Goal: Obtain resource: Download file/media

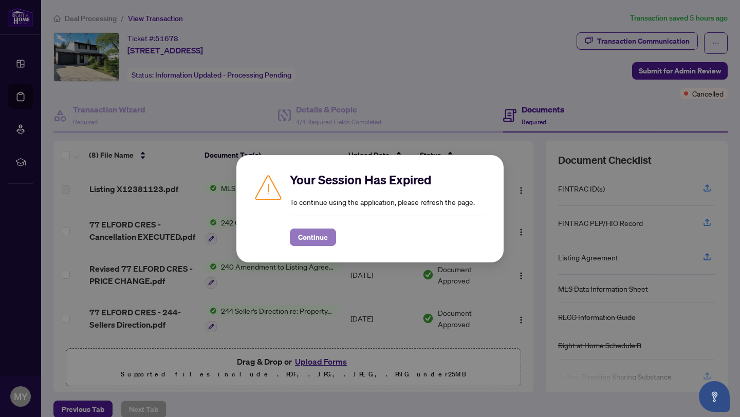
click at [297, 237] on button "Continue" at bounding box center [313, 237] width 46 height 17
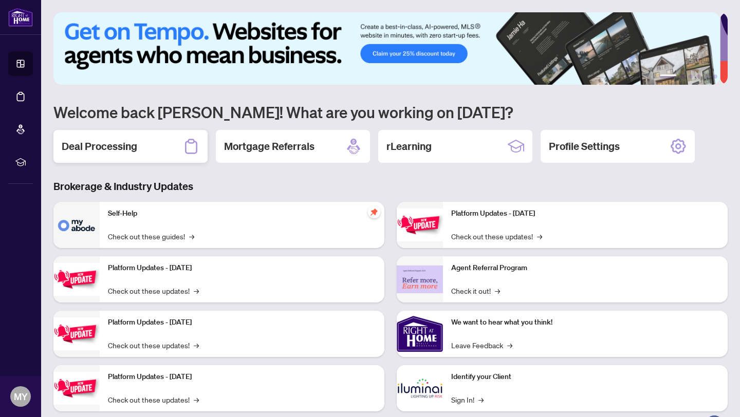
click at [122, 148] on h2 "Deal Processing" at bounding box center [100, 146] width 76 height 14
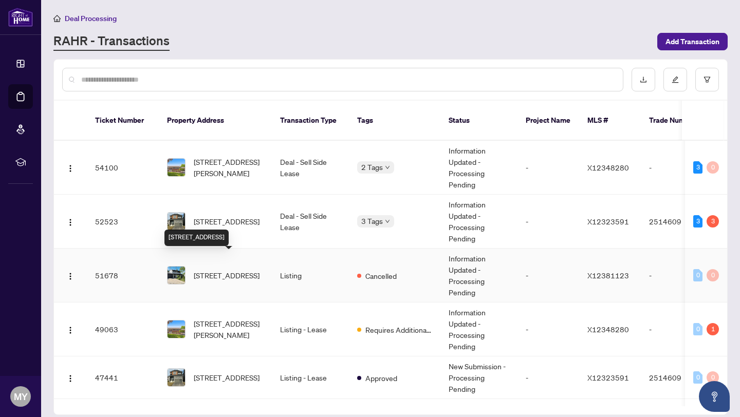
click at [215, 270] on span "[STREET_ADDRESS]" at bounding box center [227, 275] width 66 height 11
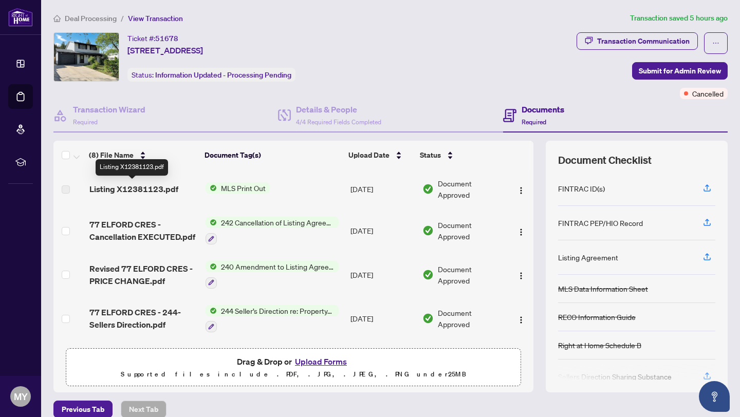
click at [140, 191] on span "Listing X12381123.pdf" at bounding box center [133, 189] width 89 height 12
click at [228, 187] on span "MLS Print Out" at bounding box center [243, 187] width 53 height 11
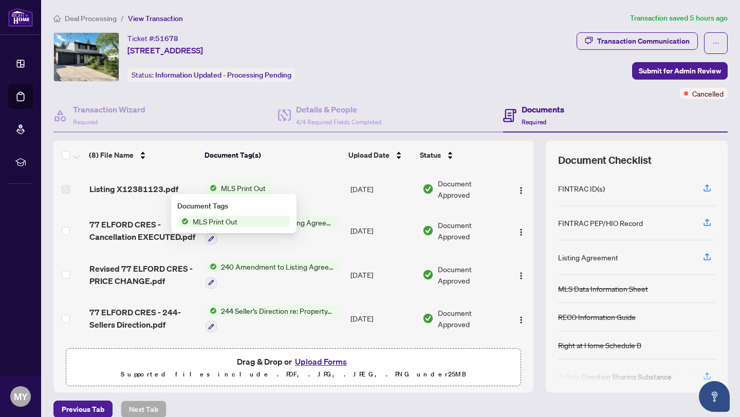
click at [217, 222] on span "MLS Print Out" at bounding box center [215, 221] width 53 height 11
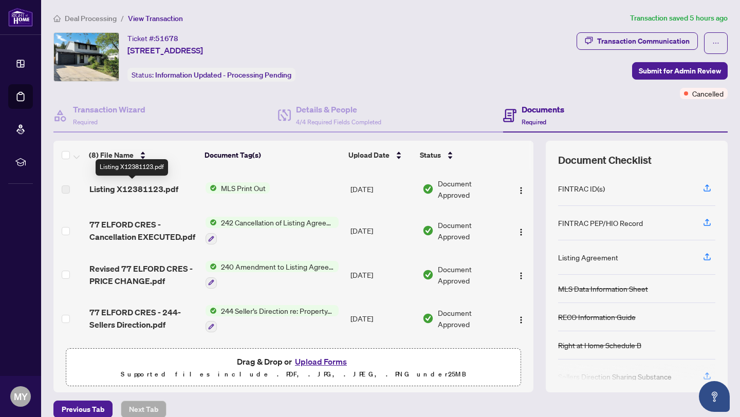
click at [137, 187] on span "Listing X12381123.pdf" at bounding box center [133, 189] width 89 height 12
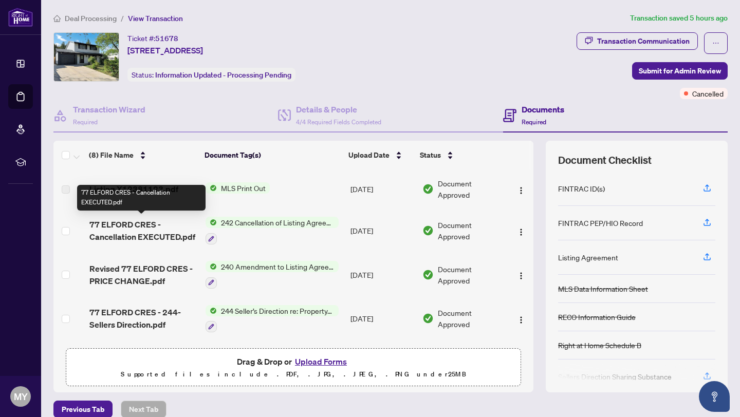
click at [108, 226] on span "77 ELFORD CRES - Cancellation EXECUTED.pdf" at bounding box center [143, 230] width 108 height 25
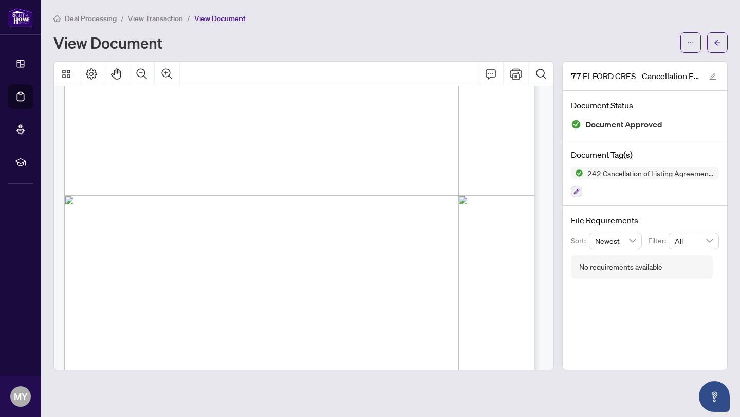
scroll to position [346, 0]
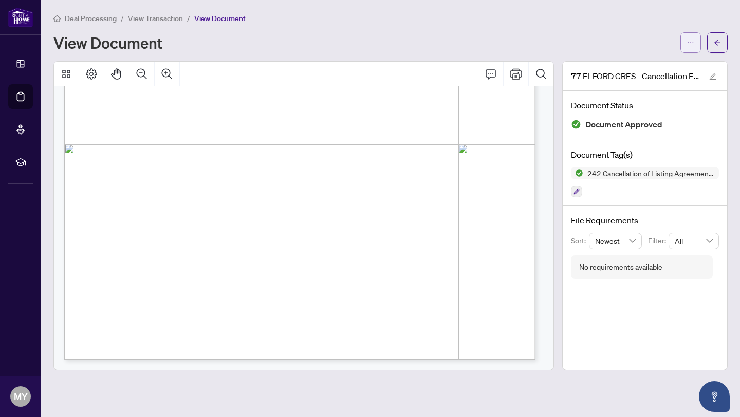
click at [688, 46] on icon "ellipsis" at bounding box center [690, 42] width 7 height 7
click at [666, 62] on span "Download" at bounding box center [653, 64] width 78 height 11
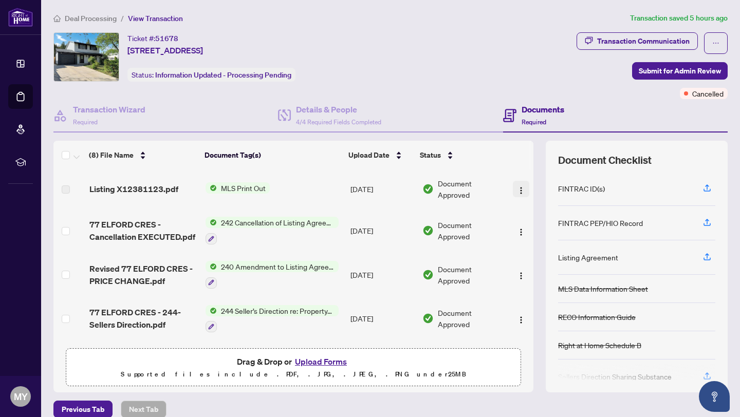
click at [517, 192] on img "button" at bounding box center [521, 190] width 8 height 8
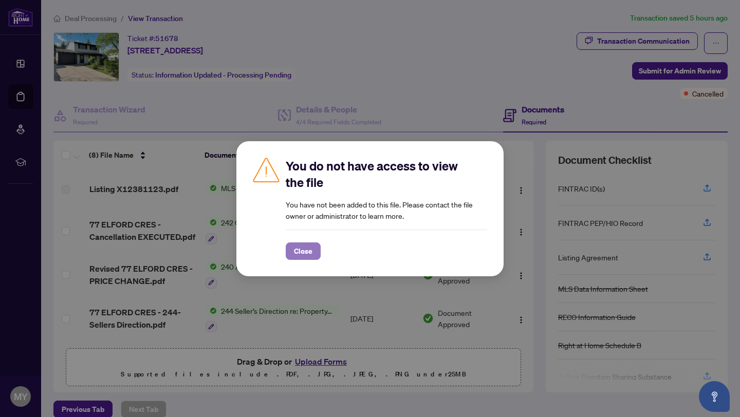
click at [300, 257] on span "Close" at bounding box center [303, 251] width 18 height 16
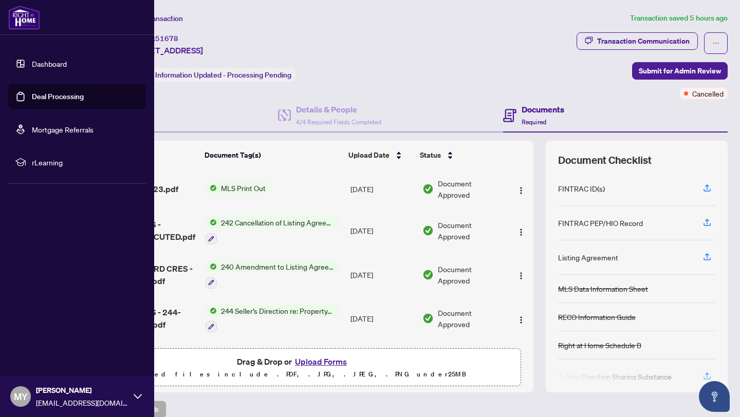
click at [46, 68] on link "Dashboard" at bounding box center [49, 63] width 35 height 9
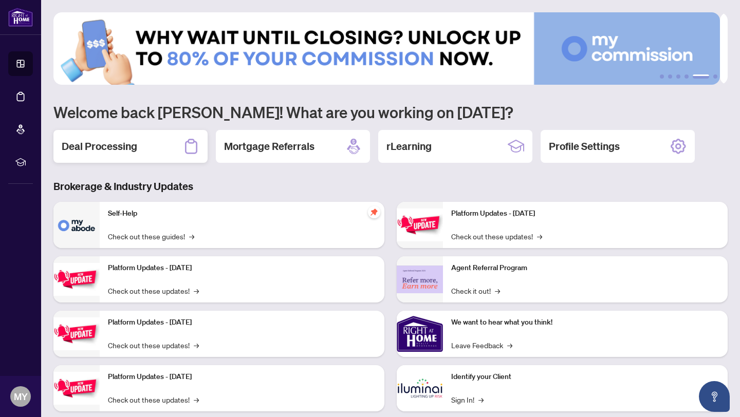
click at [109, 151] on h2 "Deal Processing" at bounding box center [100, 146] width 76 height 14
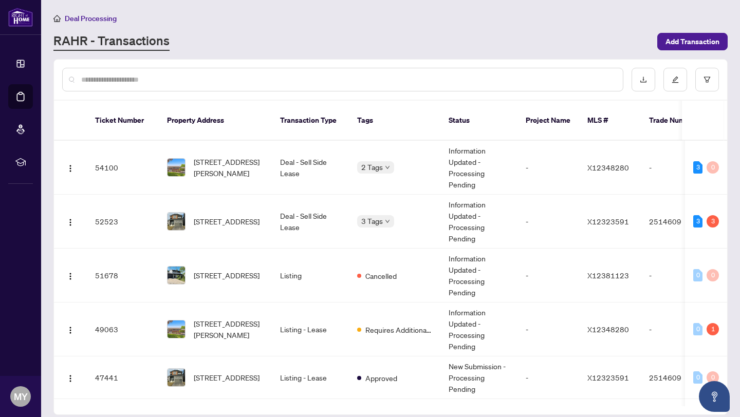
scroll to position [0, 2]
